Goal: Check status

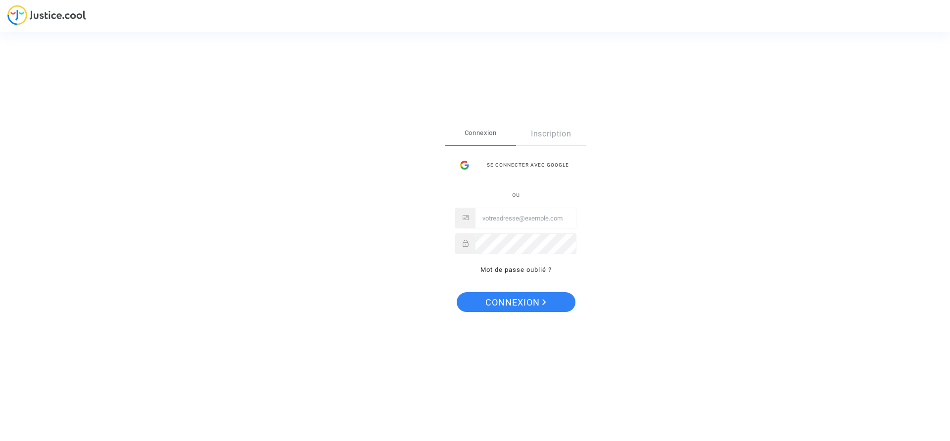
type input "vsbonnet@free.fr"
click at [521, 298] on span "Connexion" at bounding box center [515, 302] width 61 height 21
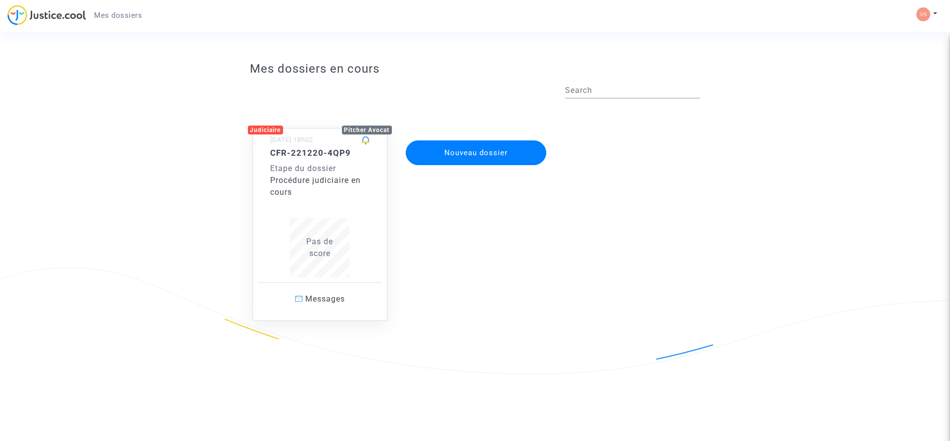
click at [302, 170] on div "Etape du dossier" at bounding box center [320, 169] width 100 height 12
